Goal: Task Accomplishment & Management: Manage account settings

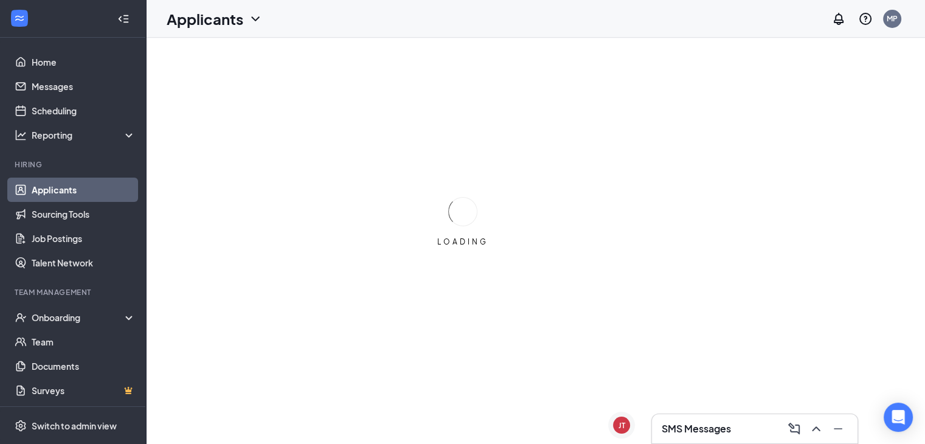
click at [51, 49] on ul "Home Messages Scheduling Reporting Hiring Applicants Sourcing Tools Job Posting…" at bounding box center [72, 223] width 145 height 370
click at [47, 66] on link "Home" at bounding box center [84, 62] width 104 height 24
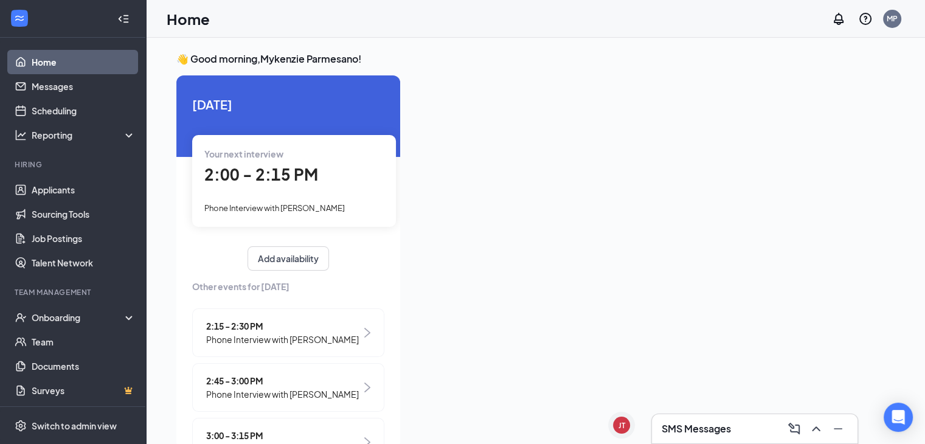
click at [248, 189] on div "Your next interview 2:00 - 2:15 PM Phone Interview with [PERSON_NAME]" at bounding box center [294, 180] width 204 height 91
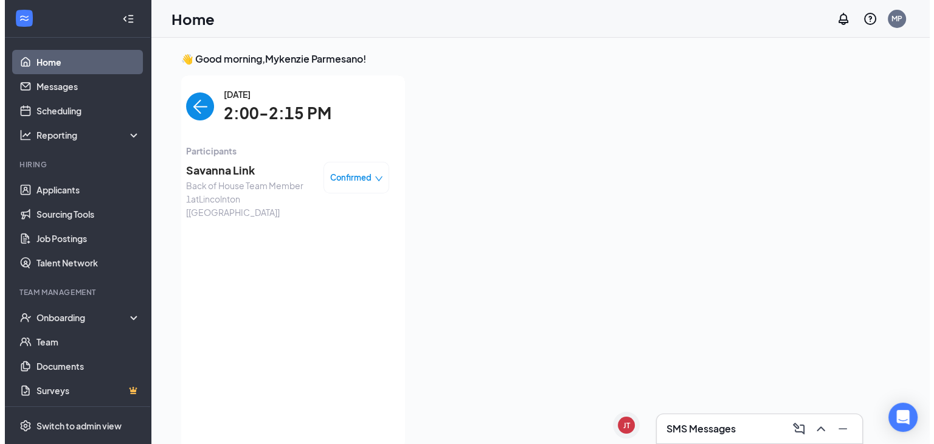
scroll to position [5, 0]
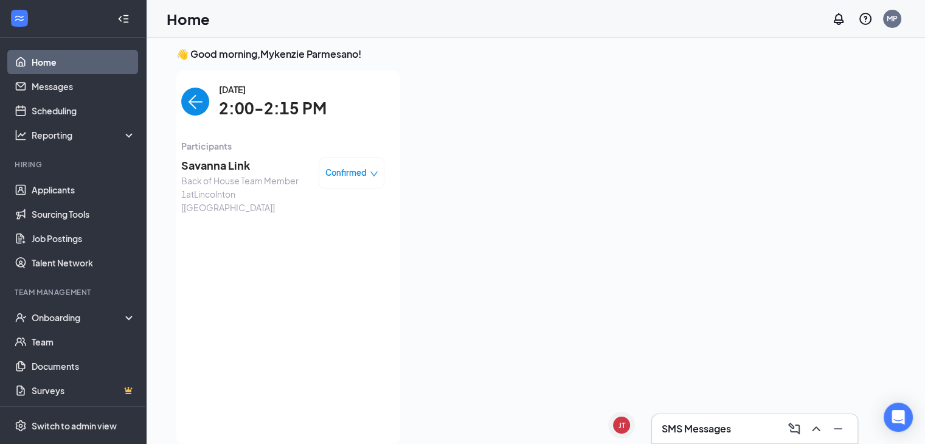
click at [226, 172] on span "Savanna Link" at bounding box center [245, 165] width 128 height 17
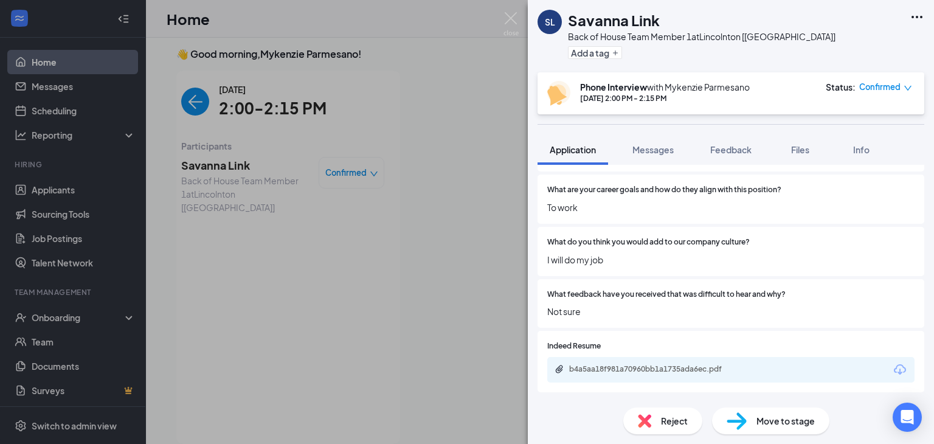
scroll to position [646, 0]
click at [606, 346] on div "b4a5aa18f981a70960bb1a1735ada6ec.pdf" at bounding box center [653, 336] width 162 height 25
click at [606, 356] on div "b4a5aa18f981a70960bb1a1735ada6ec.pdf" at bounding box center [730, 369] width 367 height 26
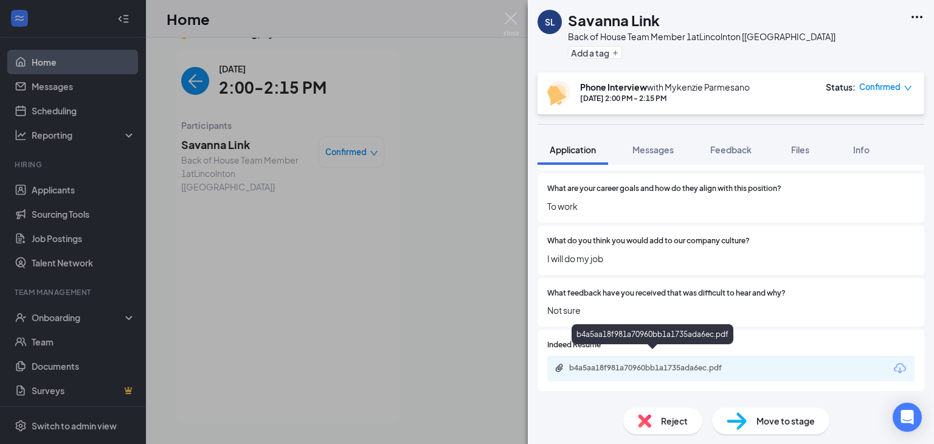
click at [603, 363] on div "b4a5aa18f981a70960bb1a1735ada6ec.pdf" at bounding box center [654, 368] width 170 height 10
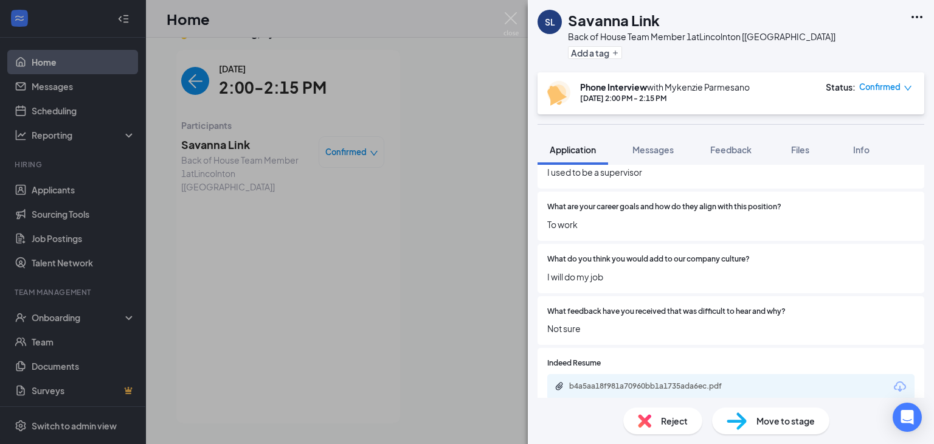
scroll to position [632, 0]
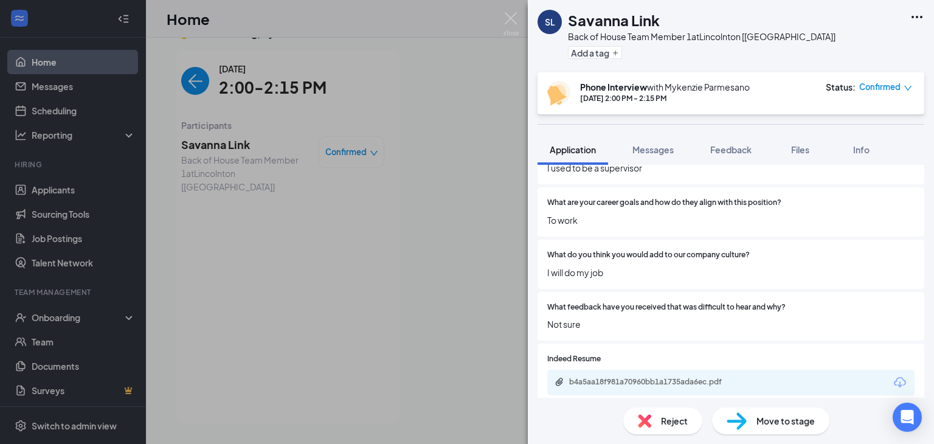
click at [671, 377] on div "b4a5aa18f981a70960bb1a1735ada6ec.pdf" at bounding box center [653, 383] width 197 height 12
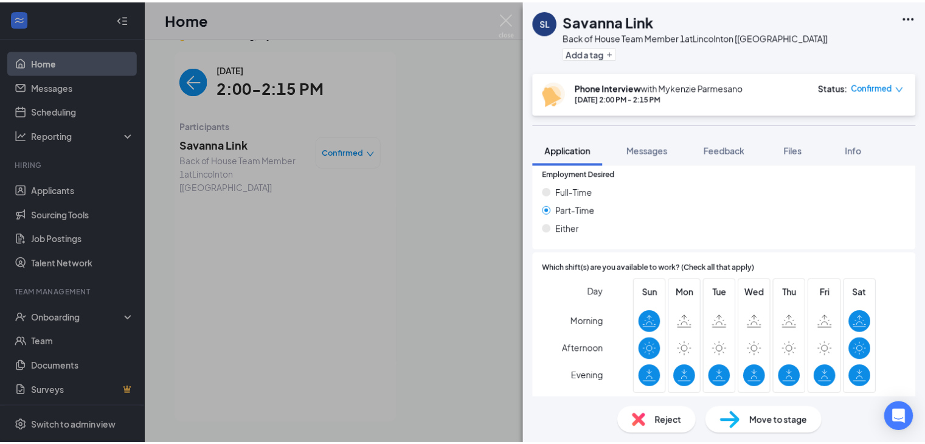
scroll to position [1117, 0]
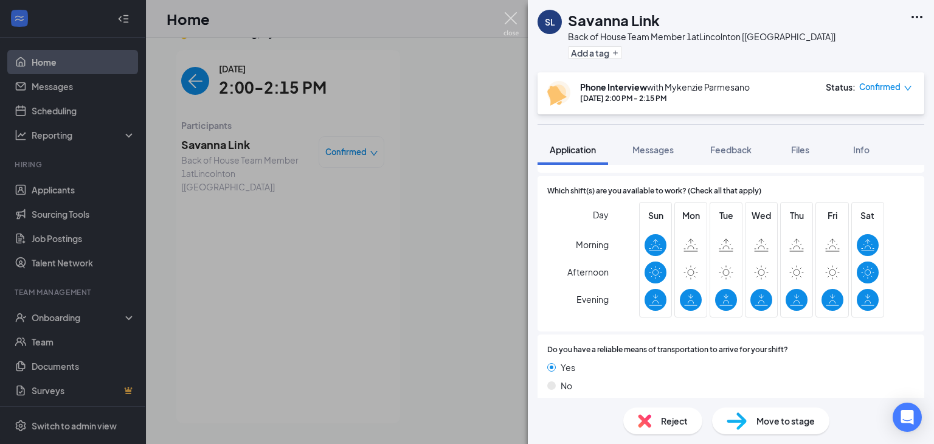
click at [513, 21] on img at bounding box center [511, 24] width 15 height 24
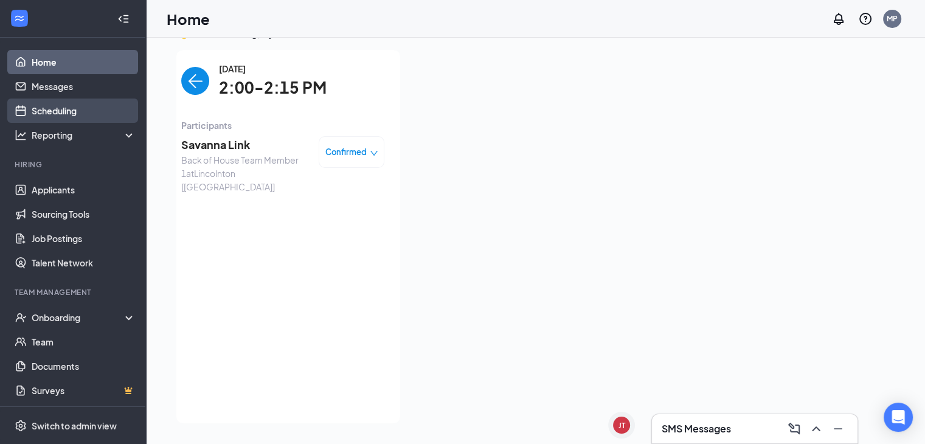
click at [57, 105] on link "Scheduling" at bounding box center [84, 111] width 104 height 24
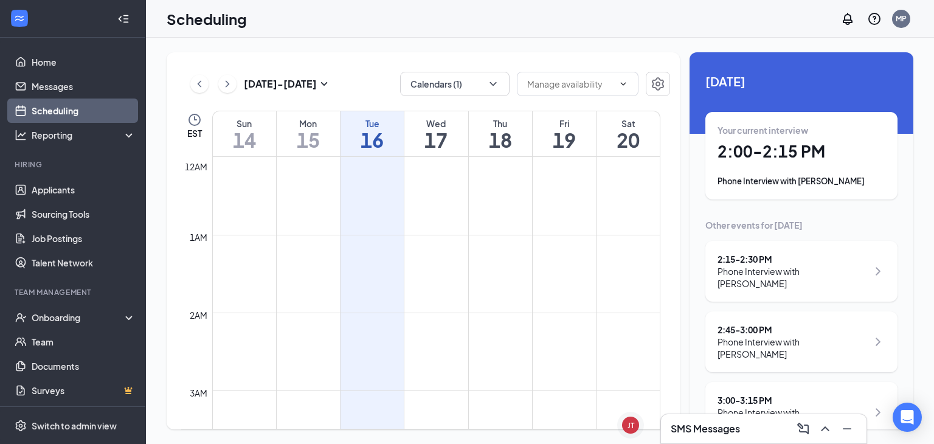
scroll to position [598, 0]
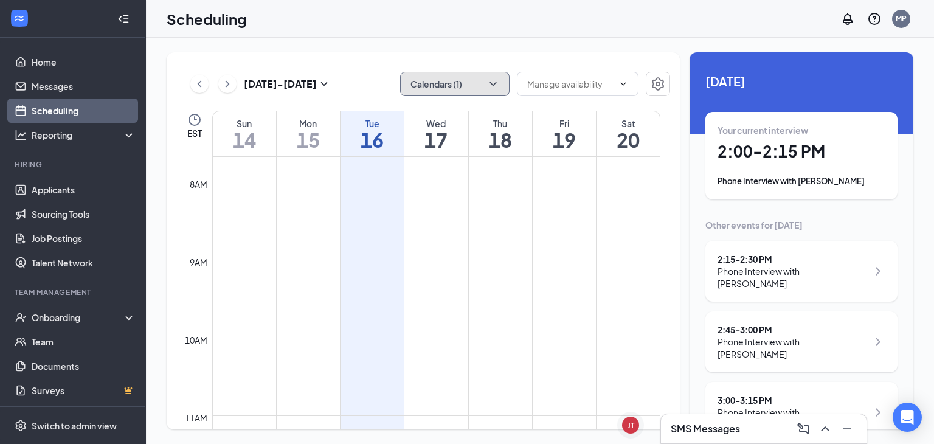
click at [492, 88] on icon "ChevronDown" at bounding box center [493, 84] width 12 height 12
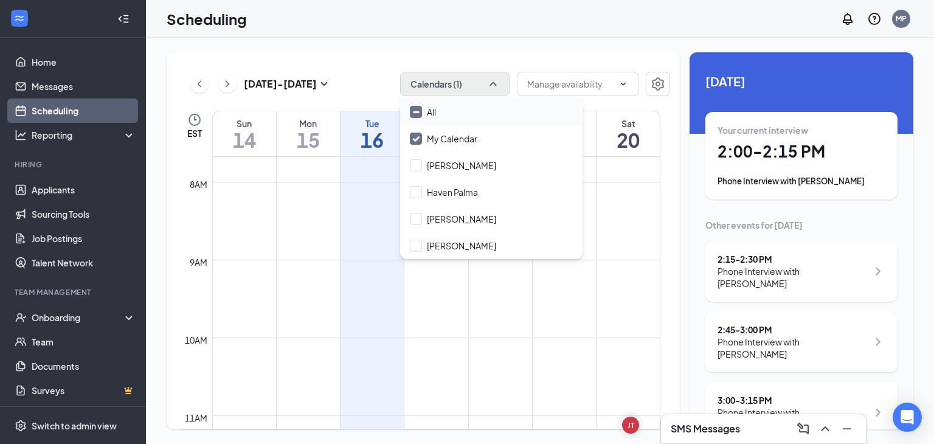
click at [426, 115] on input "All" at bounding box center [423, 112] width 26 height 12
checkbox input "true"
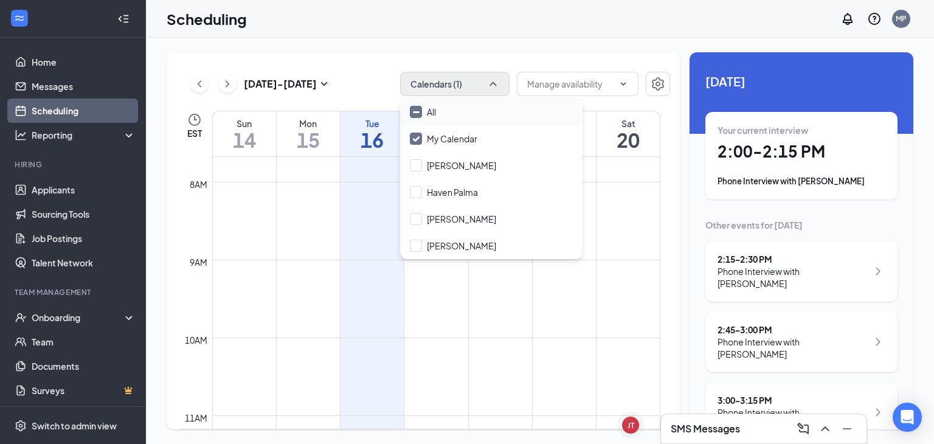
checkbox input "true"
click at [501, 82] on button "All calendars" at bounding box center [454, 84] width 109 height 24
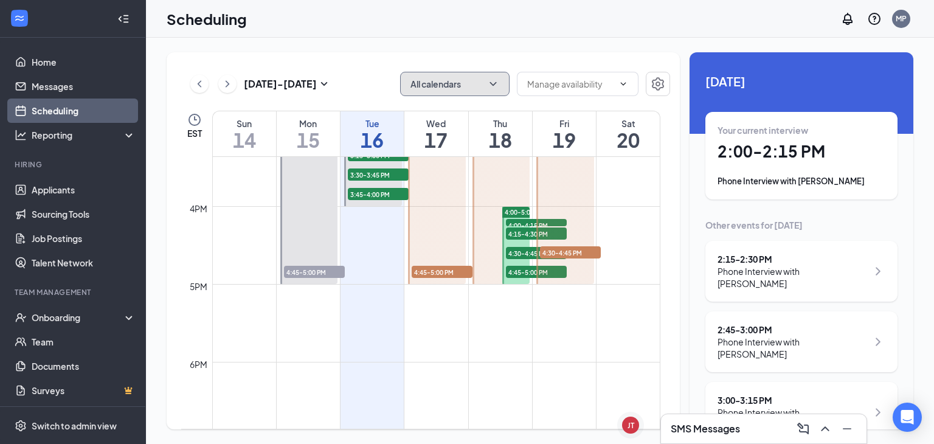
scroll to position [1197, 0]
click at [771, 175] on div "Your current interview 2:00 - 2:15 PM Phone Interview with [PERSON_NAME]" at bounding box center [802, 155] width 168 height 63
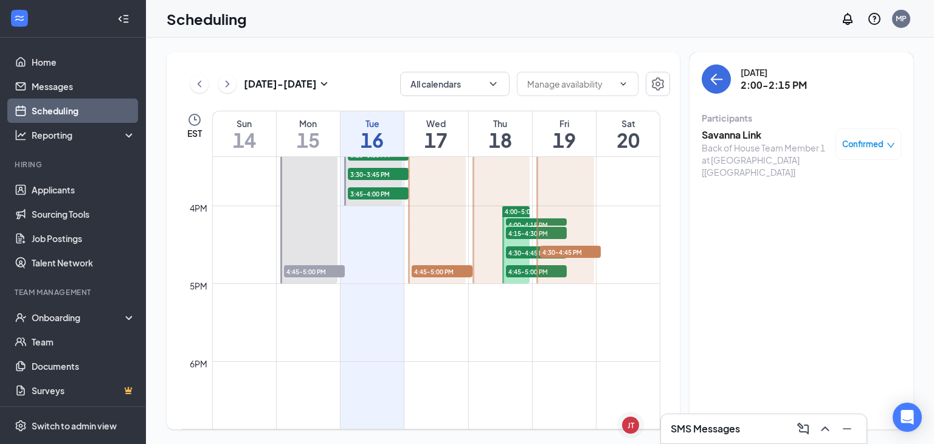
click at [742, 139] on h3 "Savanna Link" at bounding box center [766, 134] width 128 height 13
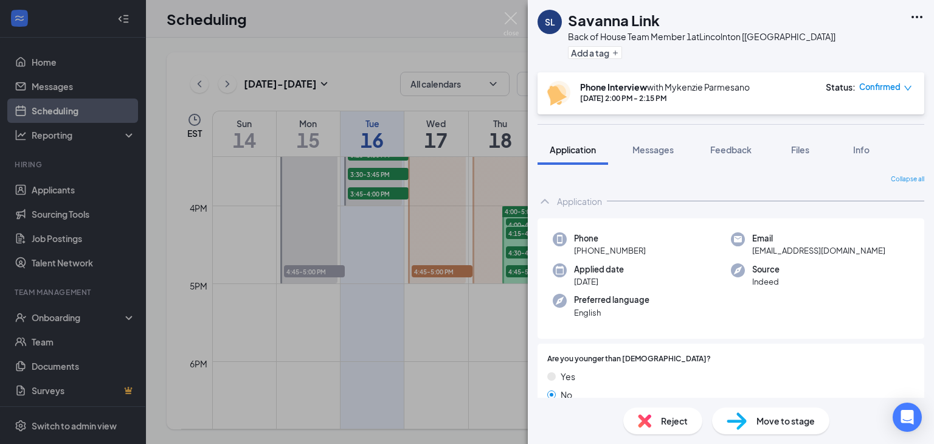
scroll to position [70, 0]
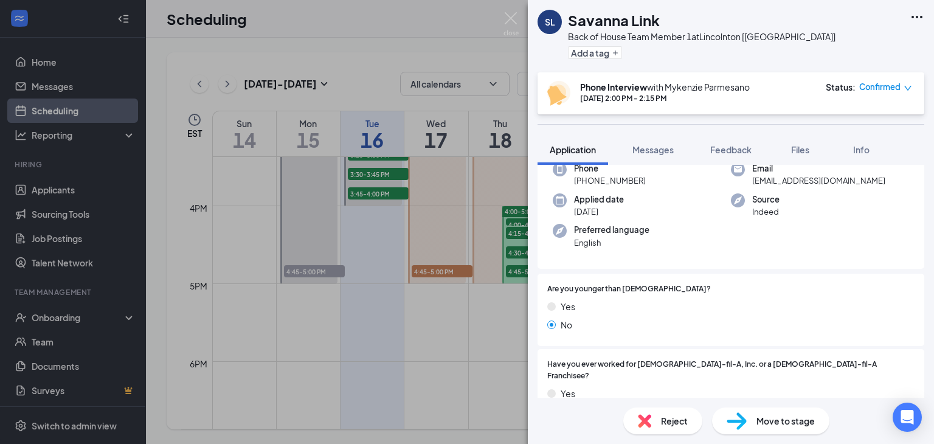
click at [791, 429] on div "Move to stage" at bounding box center [770, 421] width 117 height 27
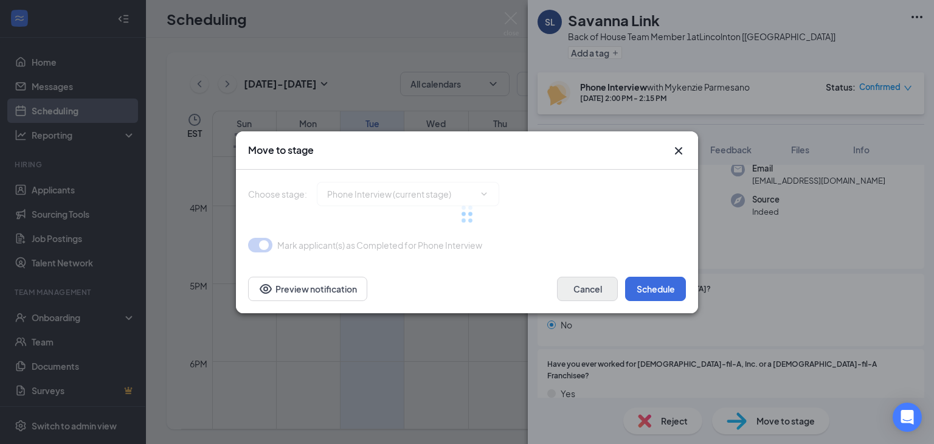
type input "In-Person Interview (next stage)"
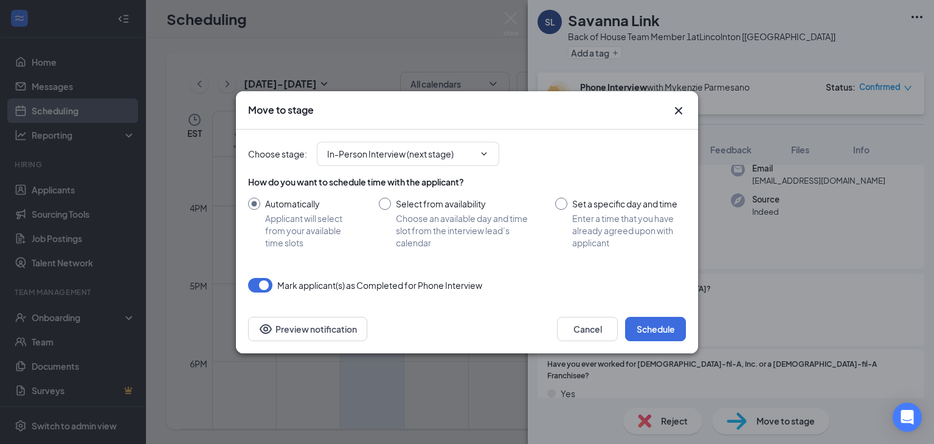
click at [619, 213] on input "Set a specific day and time Enter a time that you have already agreed upon with…" at bounding box center [620, 223] width 131 height 51
radio input "true"
radio input "false"
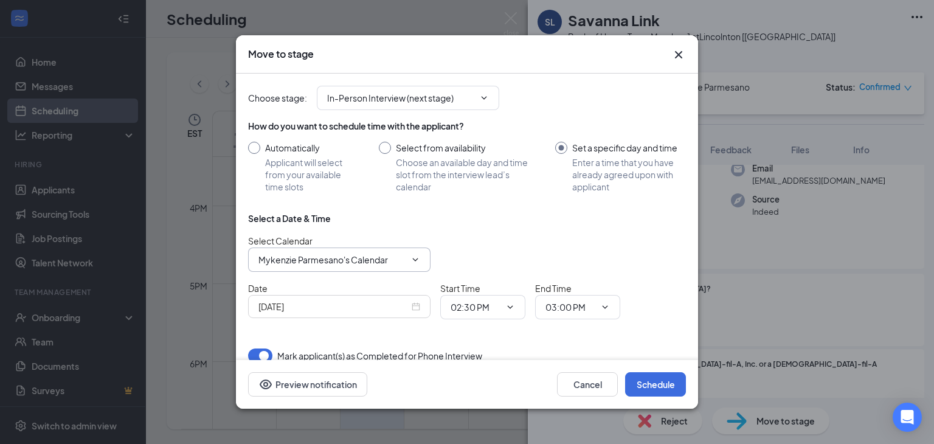
click at [399, 260] on input "Mykenzie Parmesano's Calendar" at bounding box center [332, 259] width 147 height 13
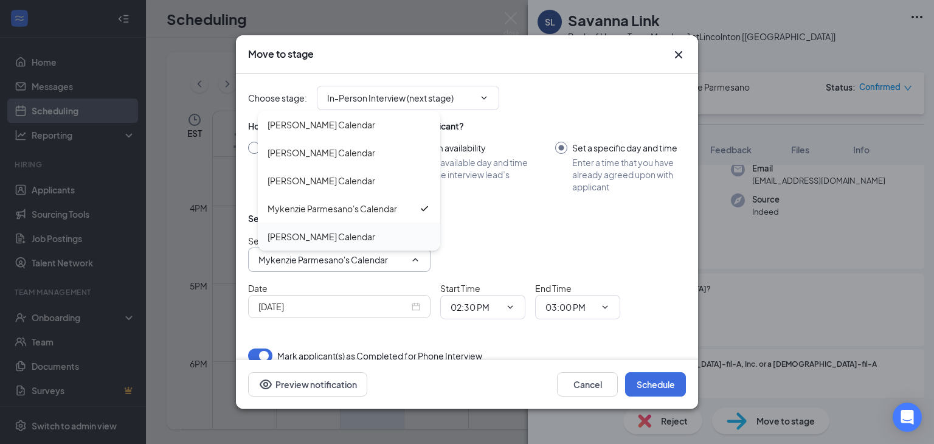
click at [314, 233] on div "[PERSON_NAME] Calendar" at bounding box center [322, 236] width 108 height 13
type input "[PERSON_NAME] Calendar"
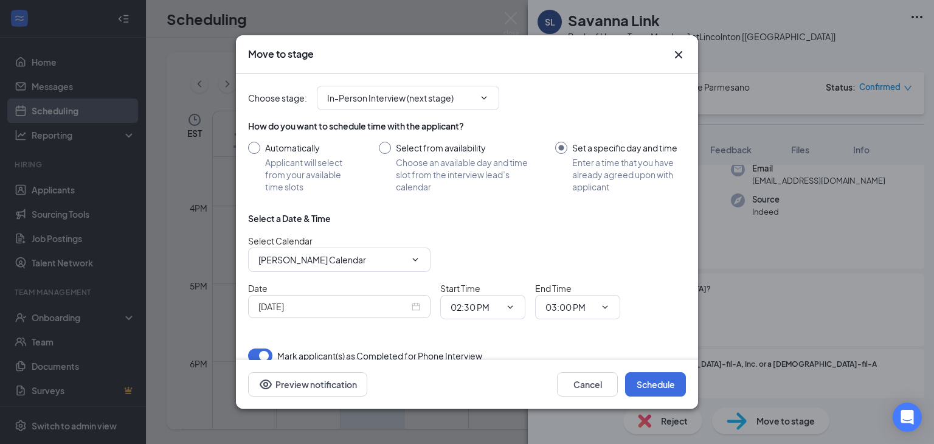
click at [416, 307] on div "[DATE]" at bounding box center [340, 306] width 162 height 13
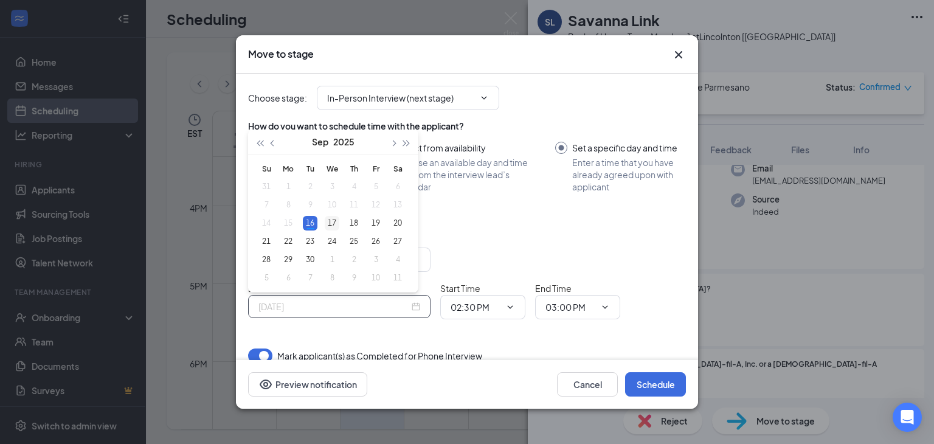
type input "[DATE]"
click at [328, 218] on div "17" at bounding box center [332, 223] width 15 height 15
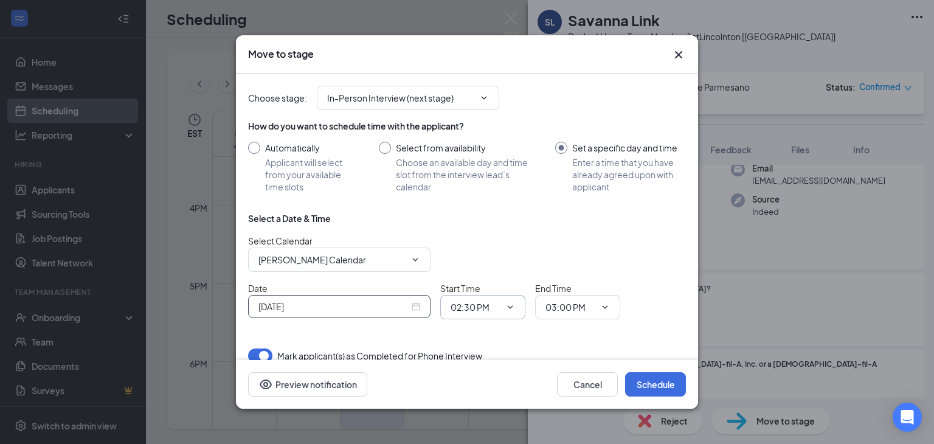
click at [522, 310] on span "02:30 PM" at bounding box center [482, 307] width 85 height 24
click at [512, 307] on icon "ChevronDown" at bounding box center [510, 307] width 10 height 10
click at [505, 299] on span "02:30 PM" at bounding box center [482, 307] width 85 height 24
click at [509, 311] on span "02:30 PM" at bounding box center [482, 307] width 85 height 24
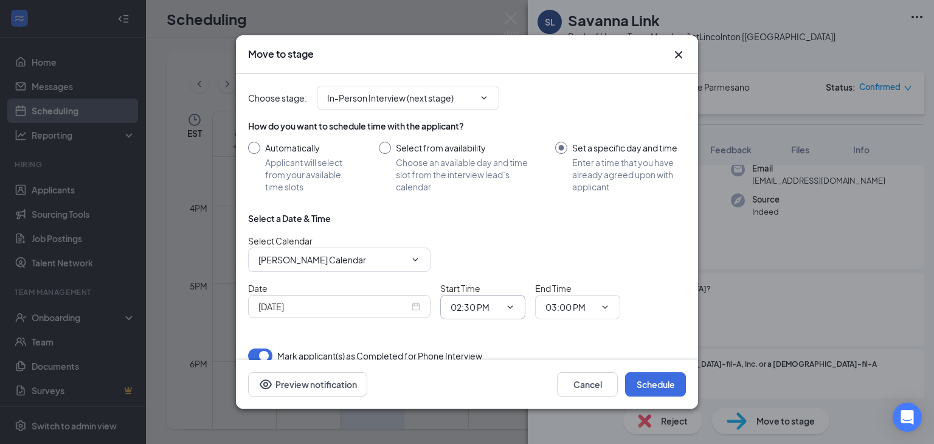
click at [487, 304] on input "02:30 PM" at bounding box center [476, 306] width 50 height 13
click at [477, 124] on div "04:30 PM" at bounding box center [478, 127] width 36 height 13
type input "04:30 PM"
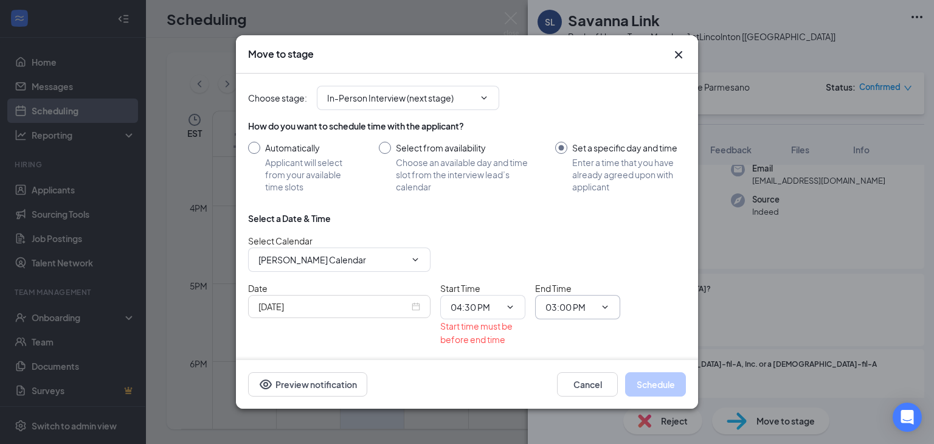
click at [597, 307] on span "03:00 PM" at bounding box center [577, 307] width 85 height 24
click at [608, 306] on icon "ChevronDown" at bounding box center [605, 307] width 10 height 10
click at [565, 304] on input "03:00 PM" at bounding box center [571, 306] width 50 height 13
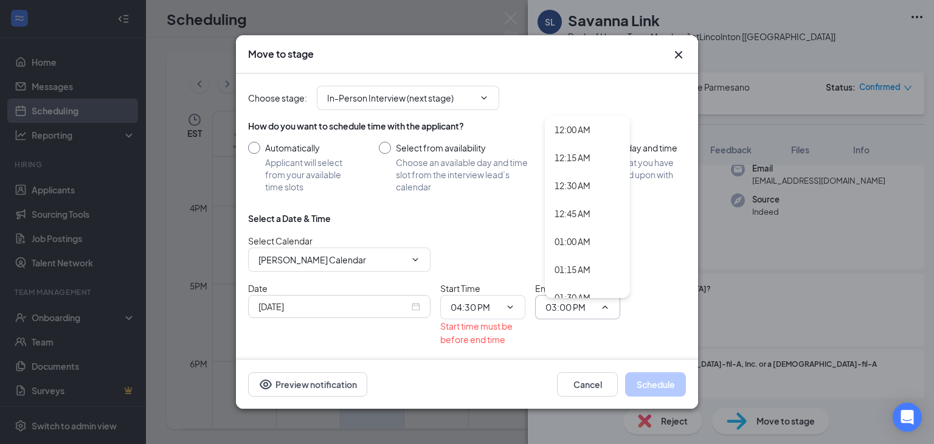
click at [565, 304] on input "03:00 PM" at bounding box center [571, 306] width 50 height 13
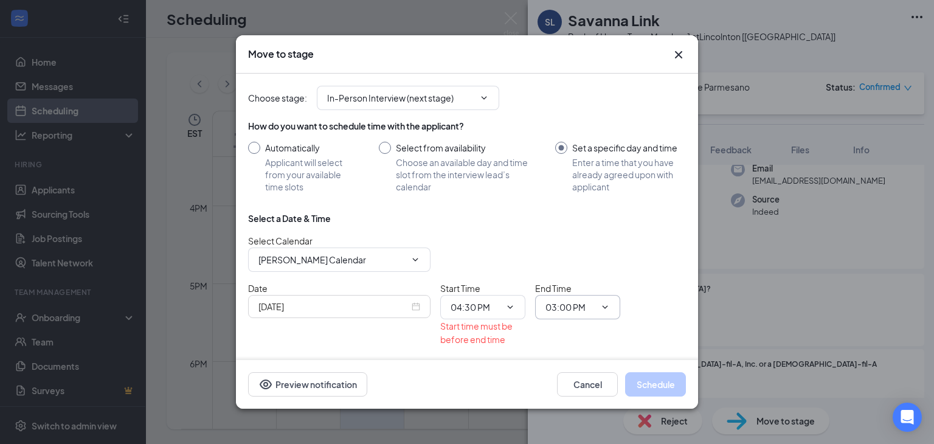
click at [565, 304] on input "03:00 PM" at bounding box center [571, 306] width 50 height 13
click at [572, 204] on div "04:45 PM" at bounding box center [573, 198] width 36 height 13
type input "04:45 PM"
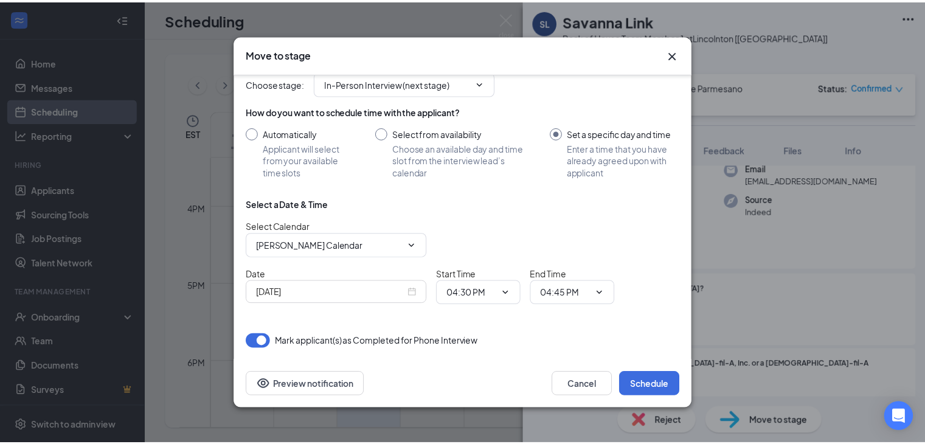
scroll to position [0, 0]
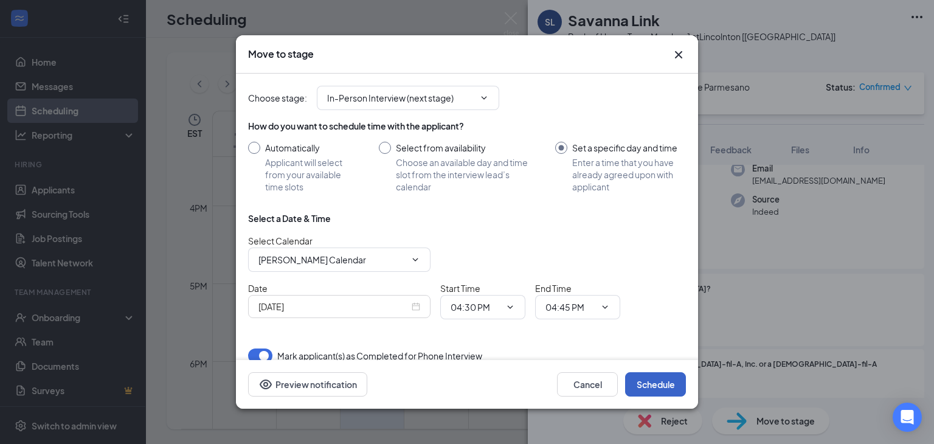
click at [653, 376] on button "Schedule" at bounding box center [655, 384] width 61 height 24
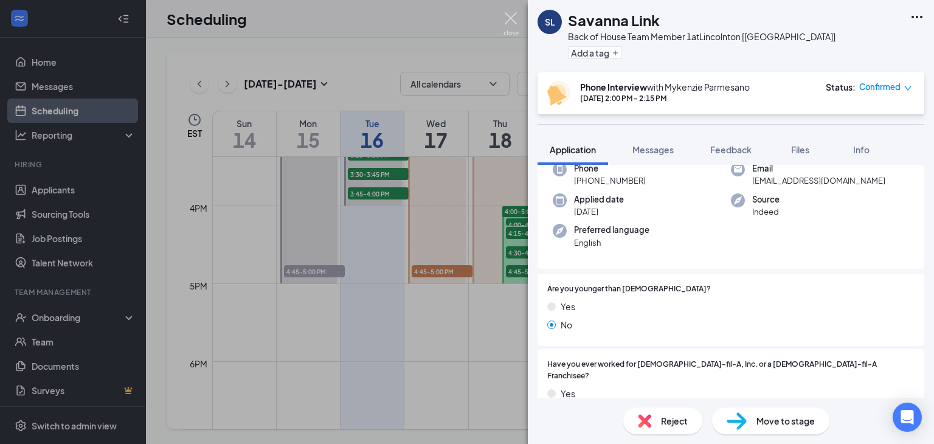
click at [508, 31] on img at bounding box center [511, 24] width 15 height 24
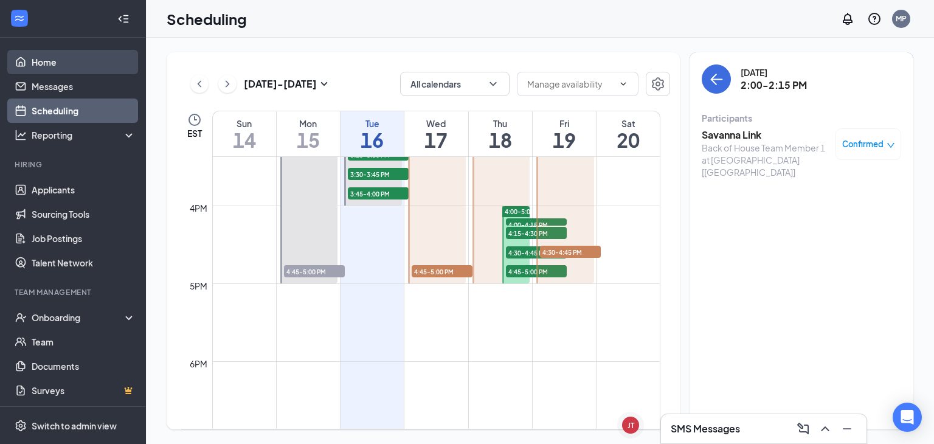
click at [53, 64] on link "Home" at bounding box center [84, 62] width 104 height 24
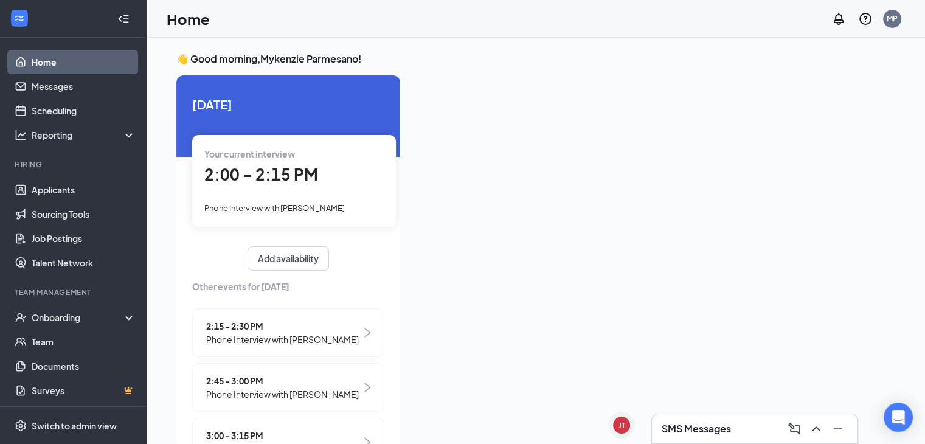
scroll to position [206, 0]
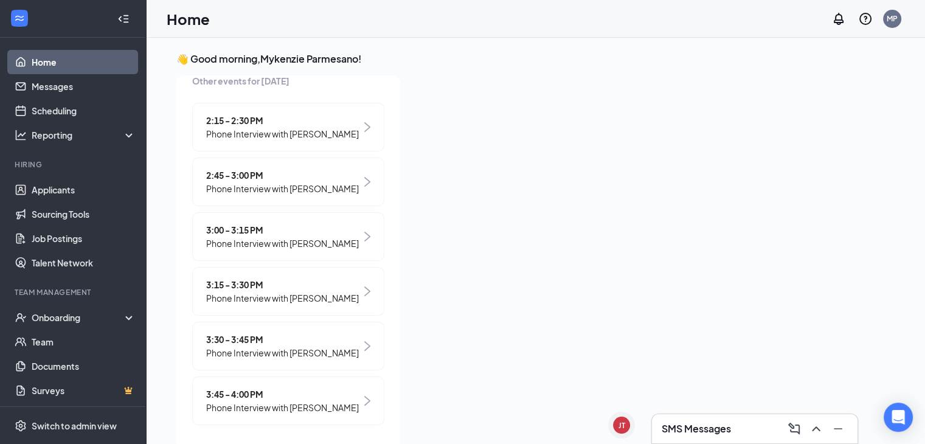
click at [355, 148] on div "2:15 - 2:30 PM Phone Interview with [PERSON_NAME]" at bounding box center [288, 127] width 192 height 49
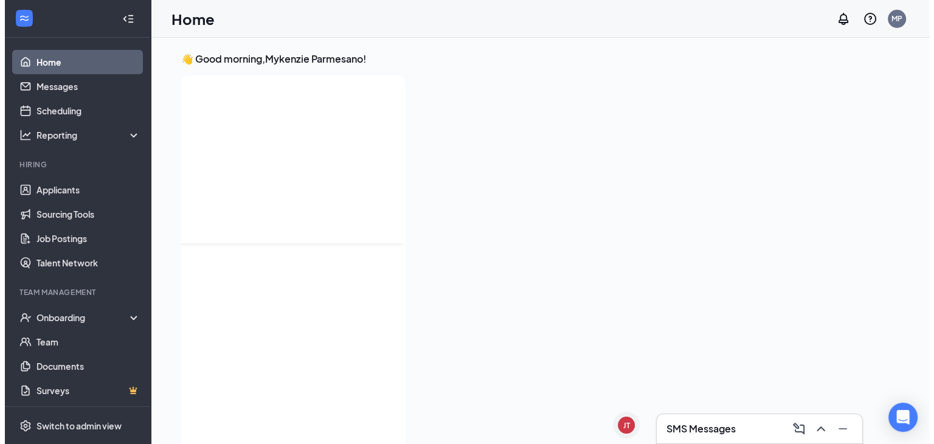
scroll to position [0, 0]
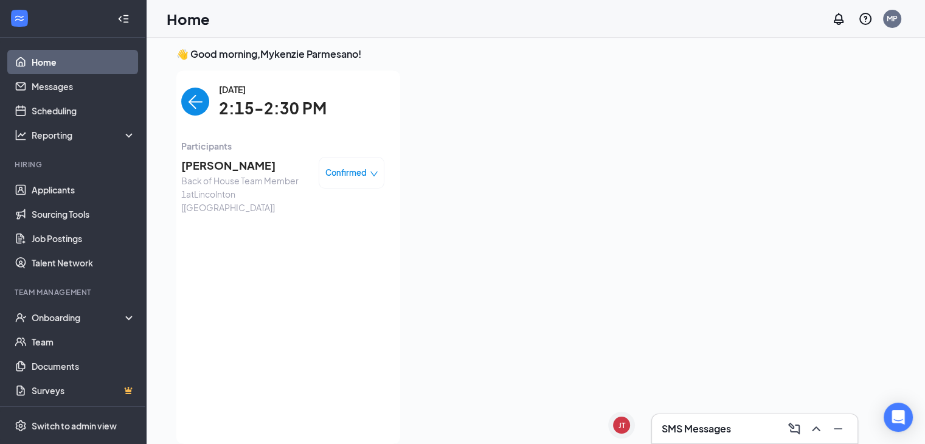
click at [235, 184] on span "Back of House Team Member 1 at [GEOGRAPHIC_DATA] [[GEOGRAPHIC_DATA]]" at bounding box center [245, 194] width 128 height 40
click at [229, 170] on span "[PERSON_NAME]" at bounding box center [245, 165] width 128 height 17
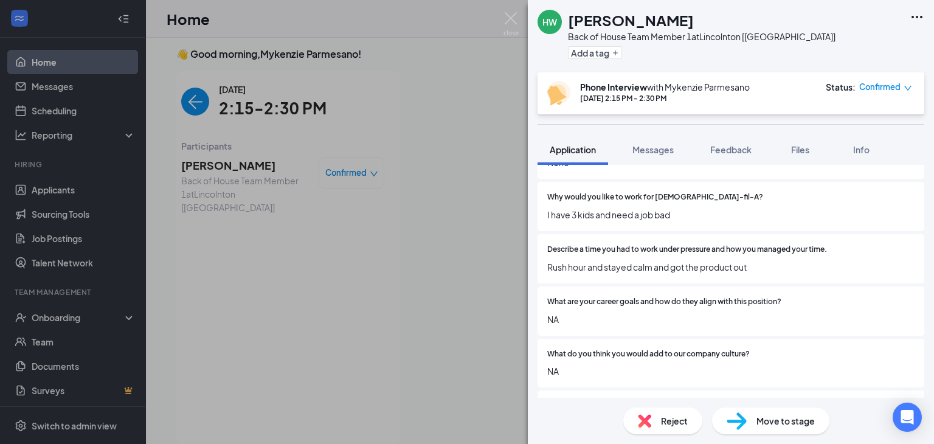
scroll to position [608, 0]
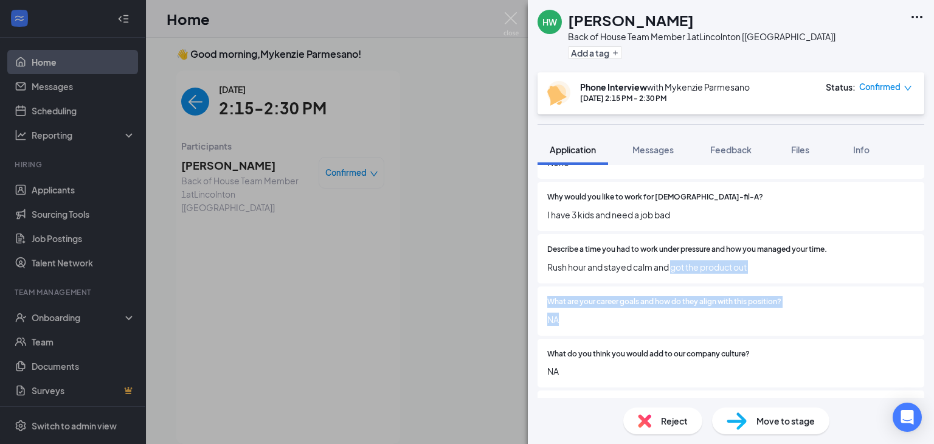
drag, startPoint x: 660, startPoint y: 302, endPoint x: 673, endPoint y: 249, distance: 55.0
click at [673, 249] on div "Are you younger than [DEMOGRAPHIC_DATA]? Yes No If Yes, do you have a work perm…" at bounding box center [731, 88] width 387 height 707
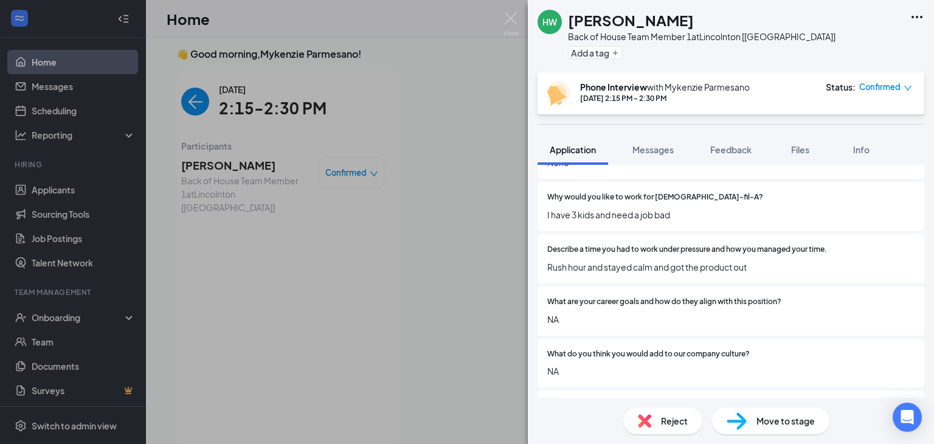
click at [843, 244] on div at bounding box center [871, 250] width 88 height 12
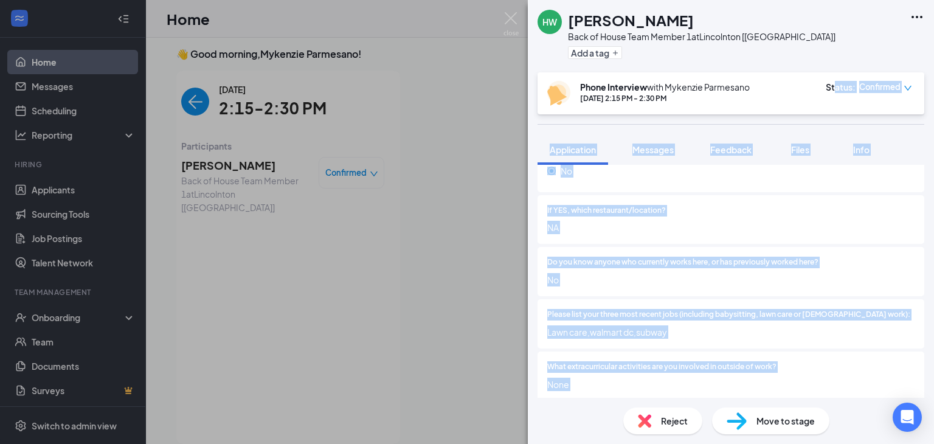
drag, startPoint x: 844, startPoint y: 181, endPoint x: 838, endPoint y: 76, distance: 104.8
click at [838, 76] on div "HW [PERSON_NAME] Back of House Team Member 1 at [GEOGRAPHIC_DATA] [[GEOGRAPHIC_…" at bounding box center [731, 222] width 406 height 444
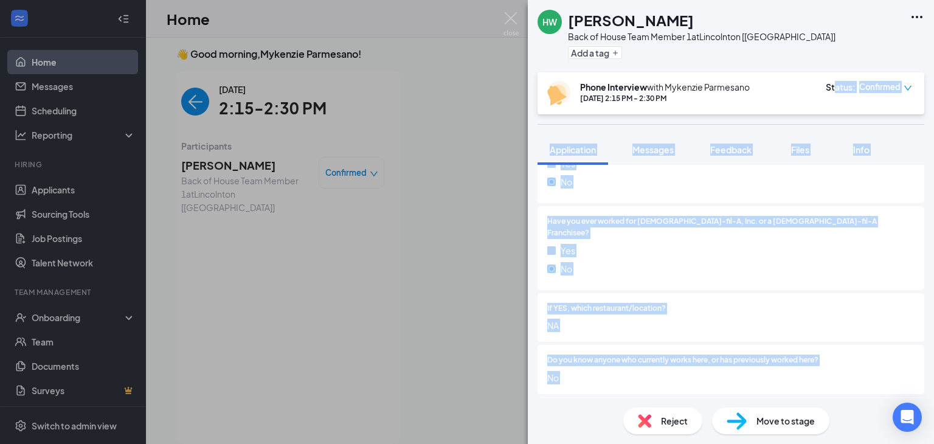
click at [915, 217] on div at bounding box center [915, 227] width 0 height 23
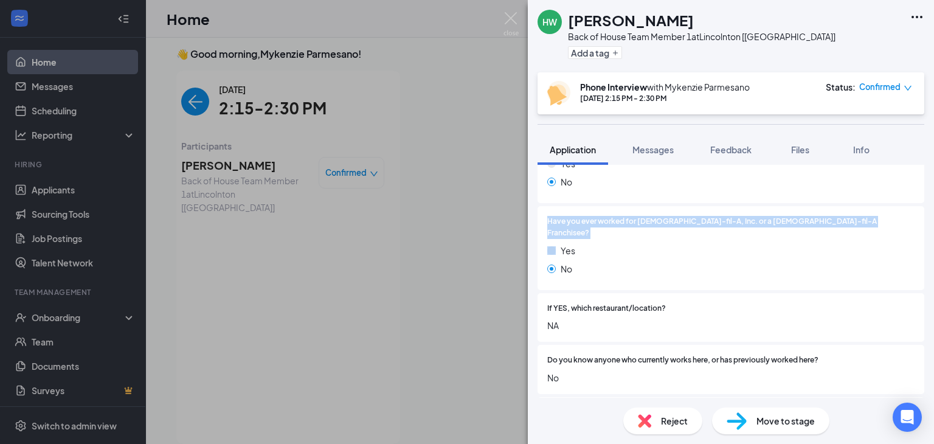
drag, startPoint x: 815, startPoint y: 217, endPoint x: 816, endPoint y: 72, distance: 144.8
click at [816, 72] on div "HW [PERSON_NAME] Back of House Team Member 1 at [GEOGRAPHIC_DATA] [[GEOGRAPHIC_…" at bounding box center [731, 222] width 406 height 444
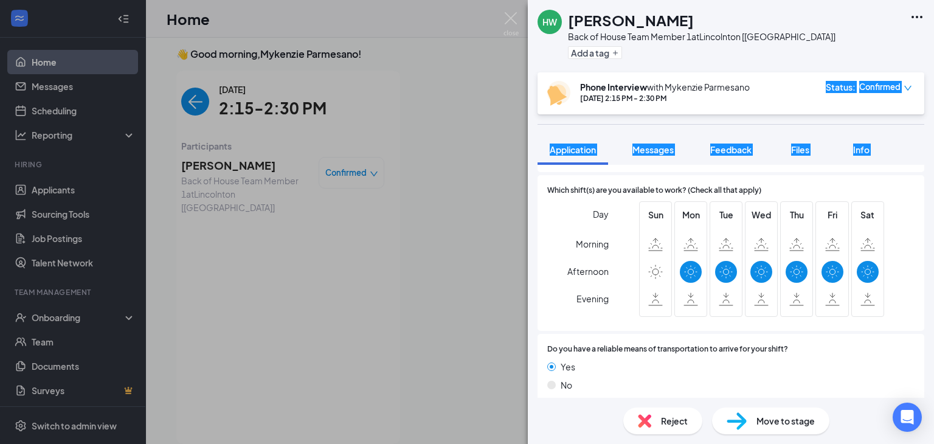
scroll to position [1121, 0]
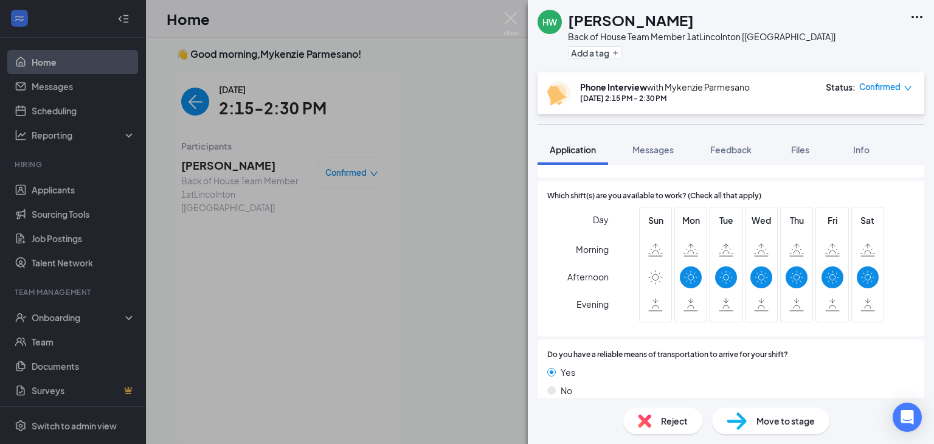
click at [641, 349] on span "Do you have a reliable means of transportation to arrive for your shift?" at bounding box center [667, 355] width 241 height 12
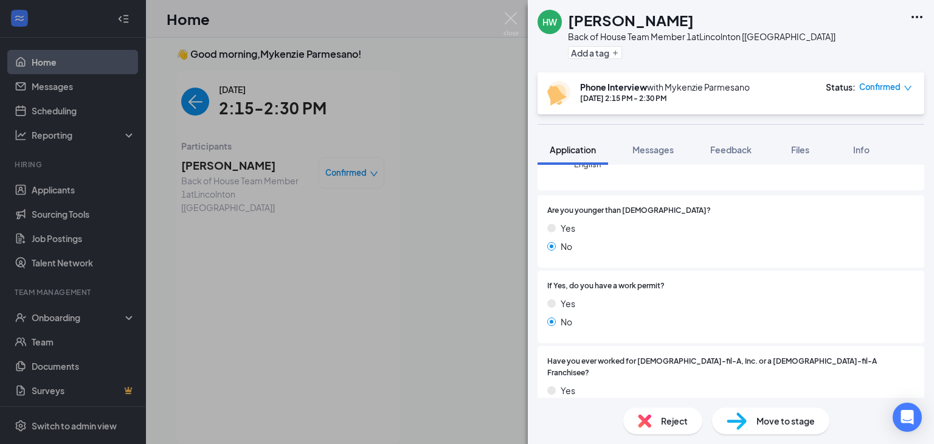
scroll to position [0, 0]
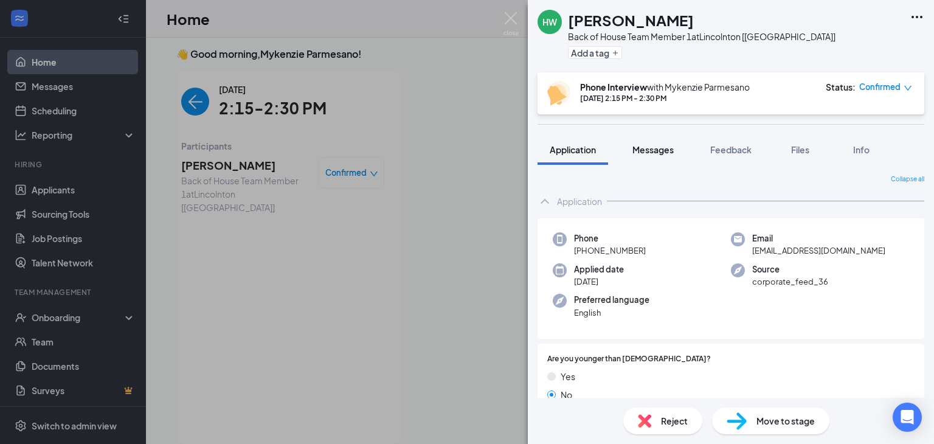
click at [673, 148] on span "Messages" at bounding box center [653, 149] width 41 height 11
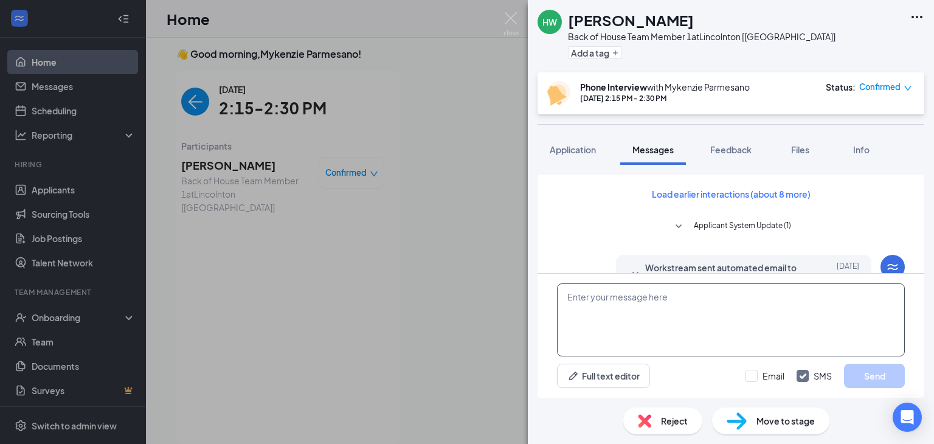
click at [623, 300] on textarea at bounding box center [731, 319] width 348 height 73
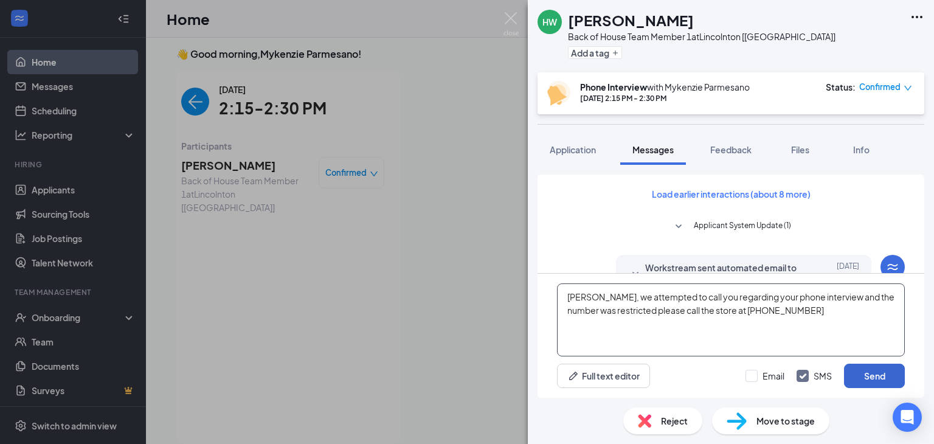
type textarea "[PERSON_NAME], we attempted to call you regarding your phone interview and the …"
click at [869, 382] on button "Send" at bounding box center [874, 376] width 61 height 24
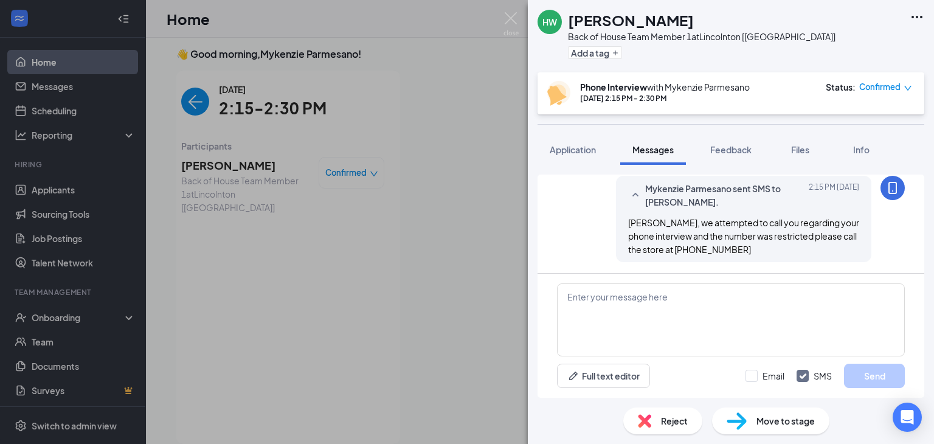
scroll to position [572, 0]
click at [507, 19] on img at bounding box center [511, 24] width 15 height 24
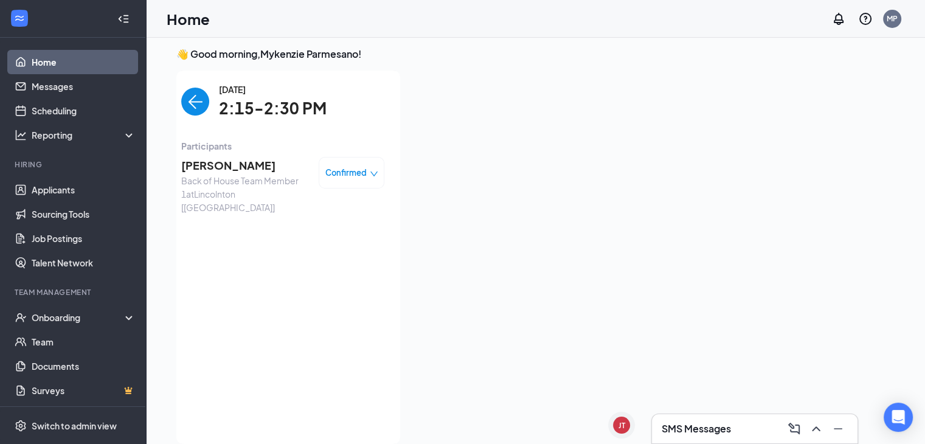
drag, startPoint x: 632, startPoint y: 366, endPoint x: 644, endPoint y: 384, distance: 22.4
click at [574, 347] on div at bounding box center [652, 254] width 485 height 366
click at [224, 167] on span "[PERSON_NAME]" at bounding box center [245, 165] width 128 height 17
